Goal: Information Seeking & Learning: Learn about a topic

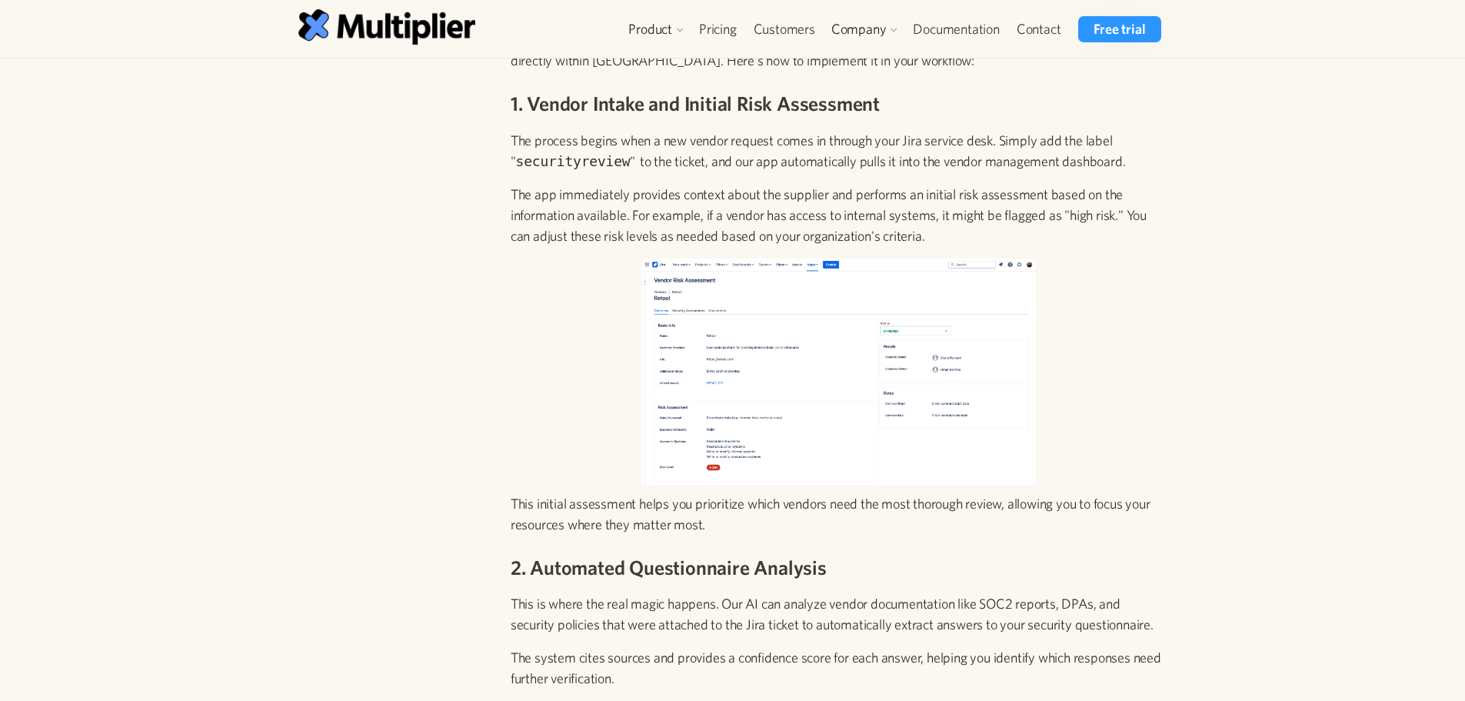
scroll to position [1415, 0]
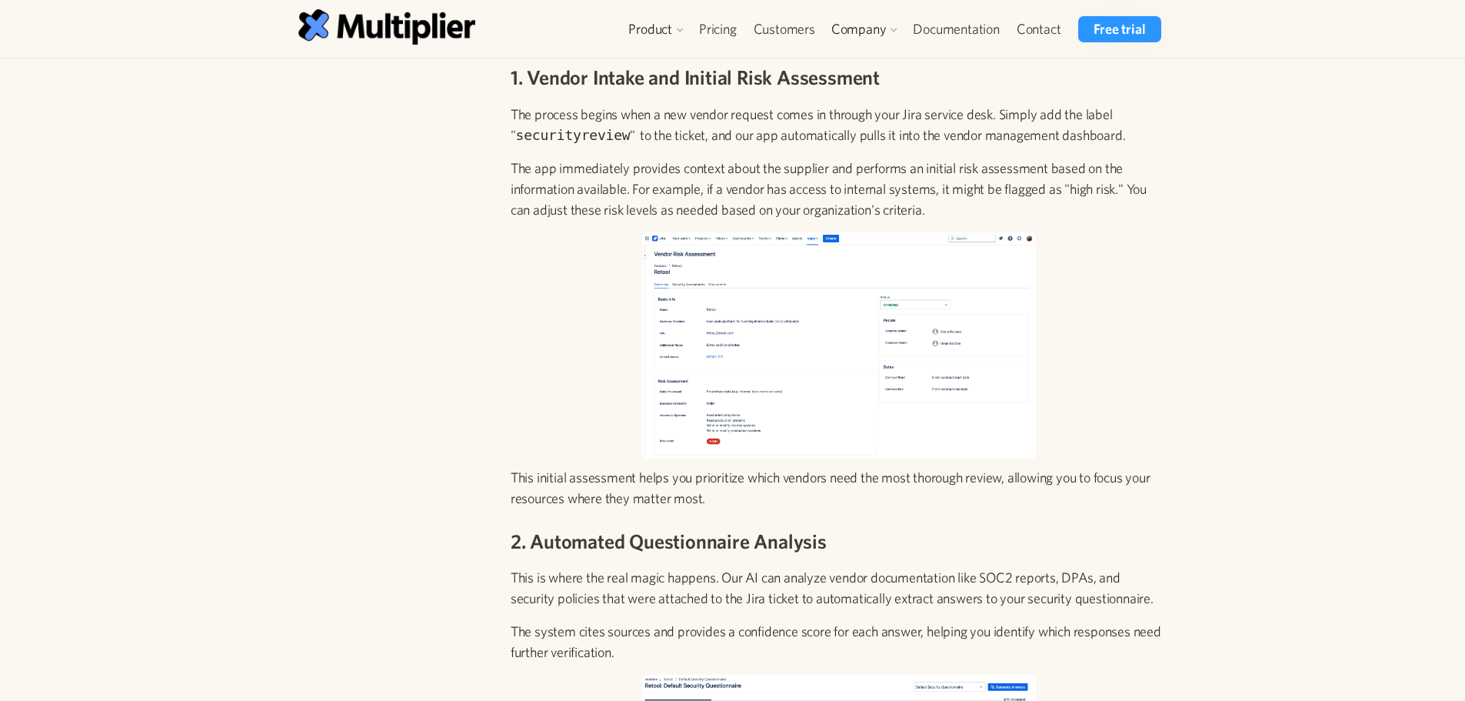
click at [783, 311] on img at bounding box center [839, 345] width 394 height 227
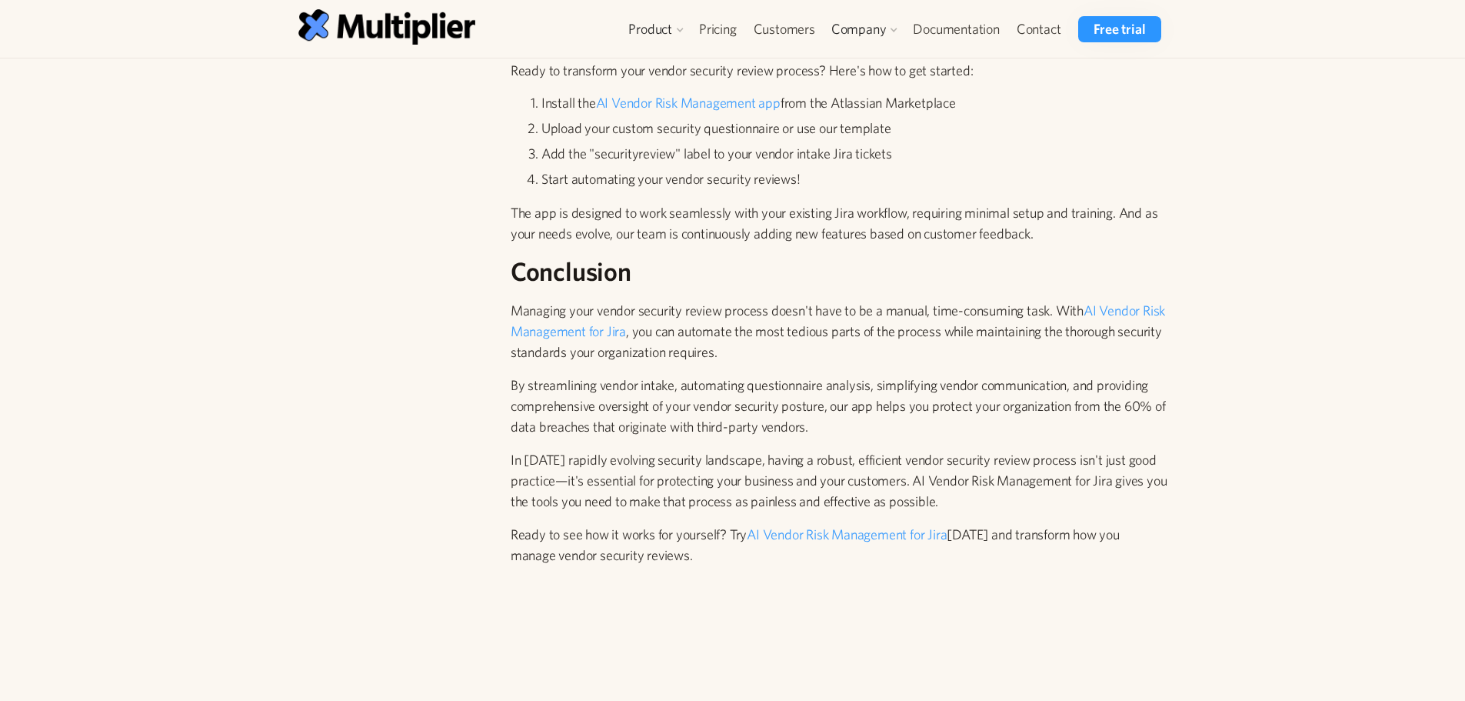
scroll to position [3631, 0]
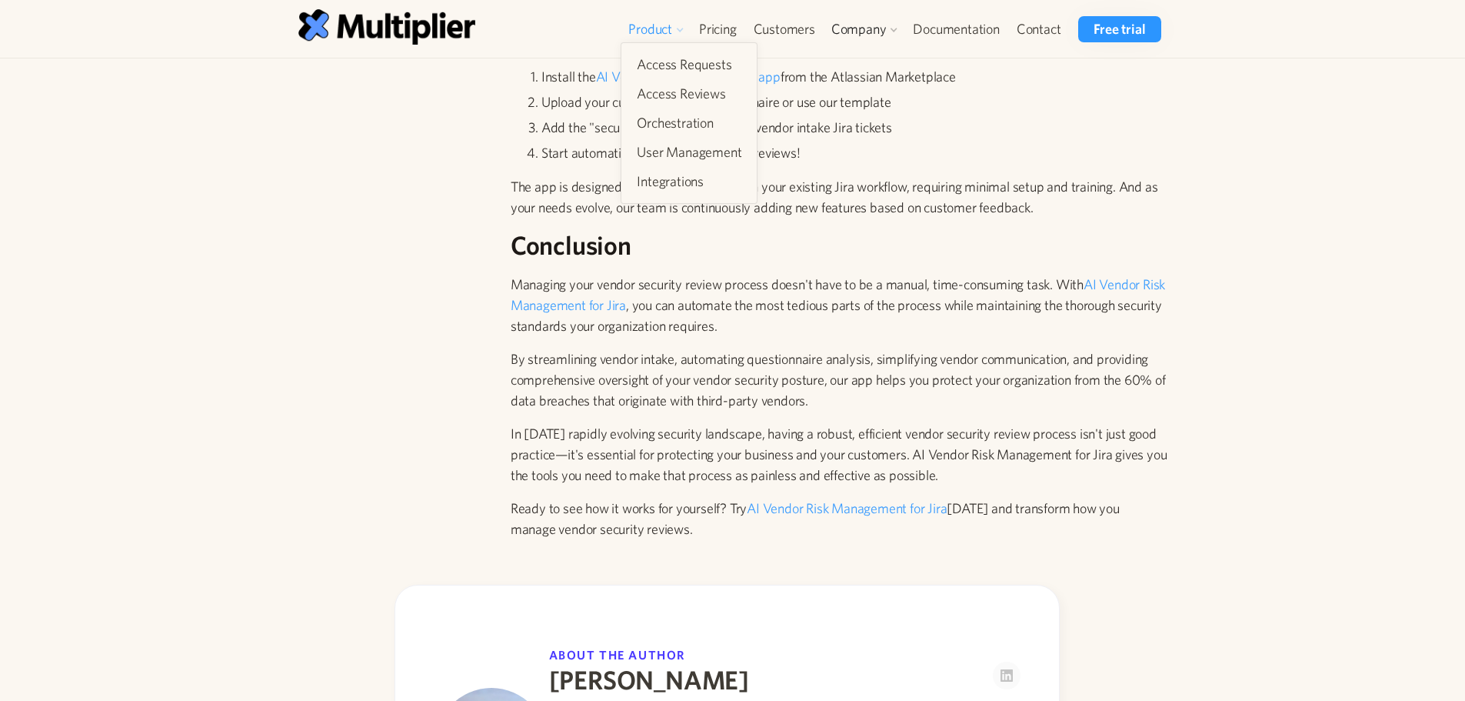
click at [663, 37] on div "Product" at bounding box center [650, 29] width 44 height 18
click at [775, 29] on link "Customers" at bounding box center [784, 29] width 78 height 26
